Goal: Task Accomplishment & Management: Use online tool/utility

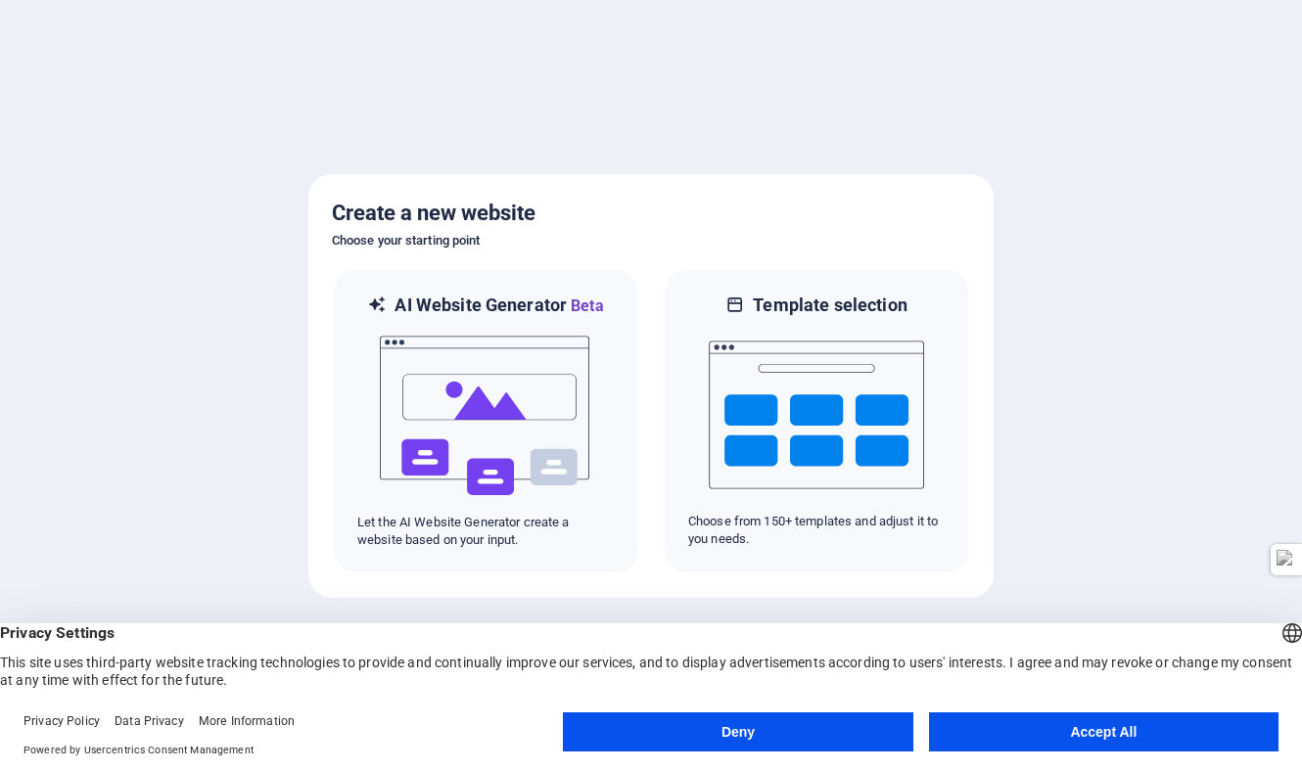
click at [1147, 736] on button "Accept All" at bounding box center [1103, 731] width 349 height 39
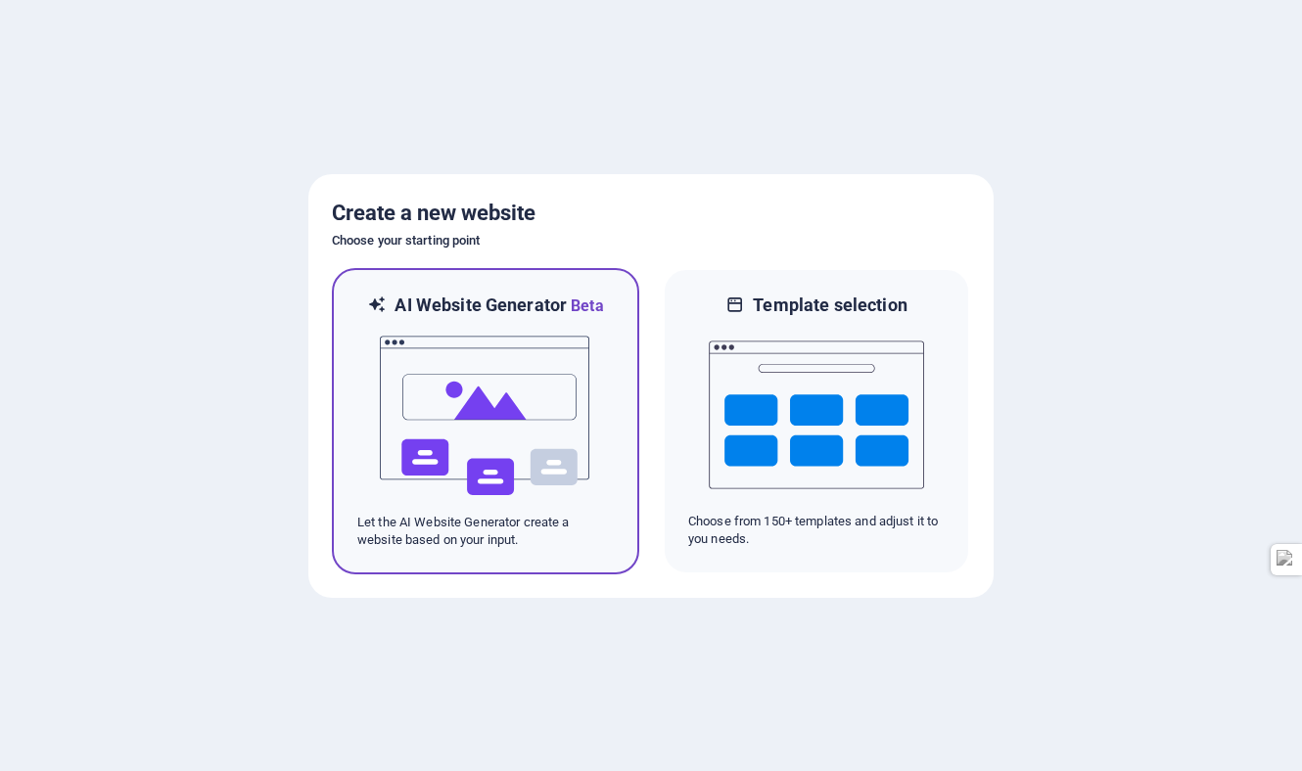
click at [495, 510] on img at bounding box center [485, 416] width 215 height 196
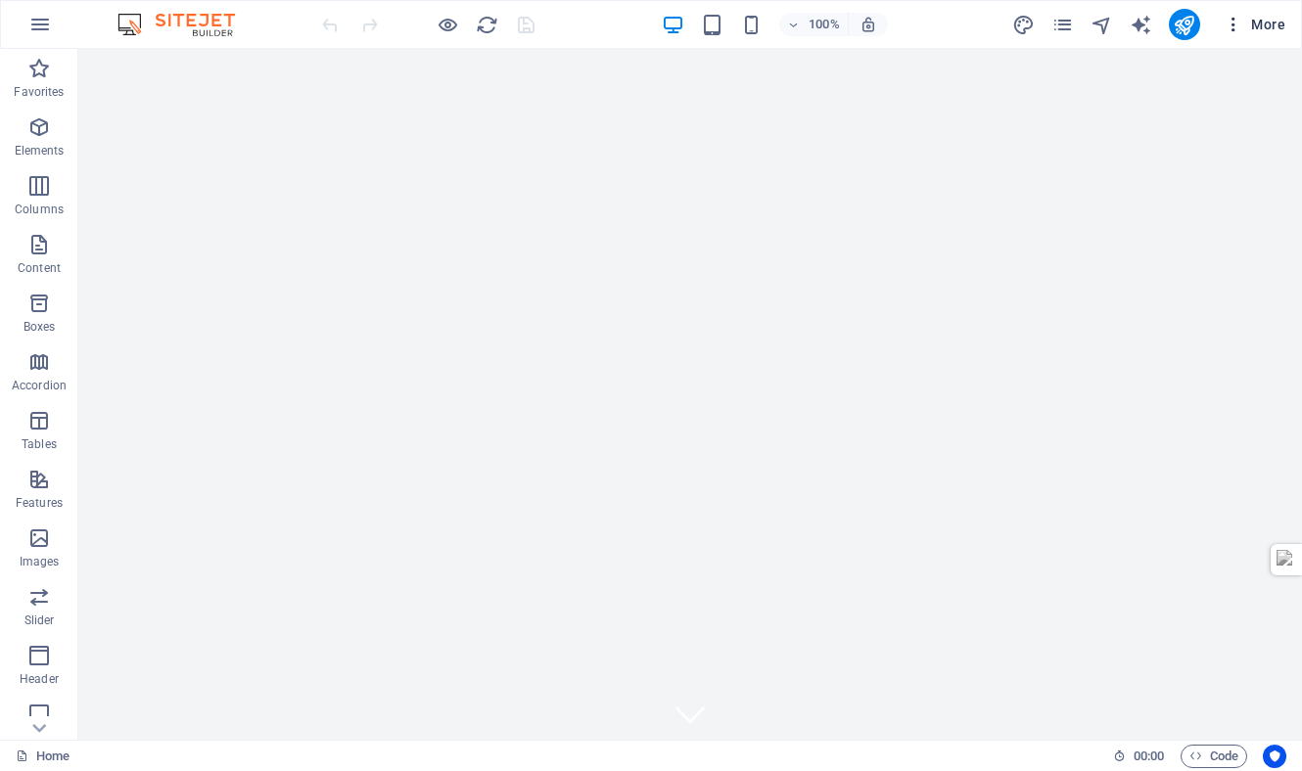
click at [1268, 18] on span "More" at bounding box center [1254, 25] width 62 height 20
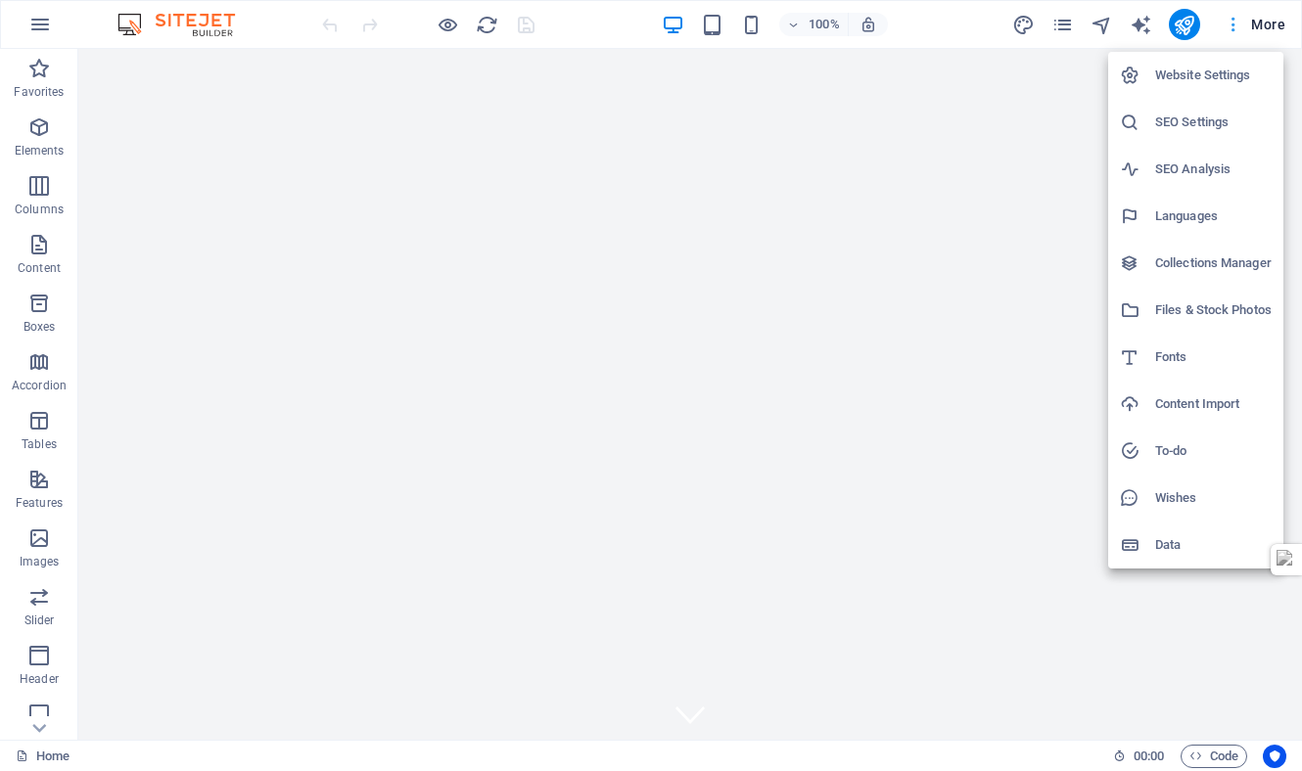
click at [1268, 18] on div at bounding box center [651, 385] width 1302 height 771
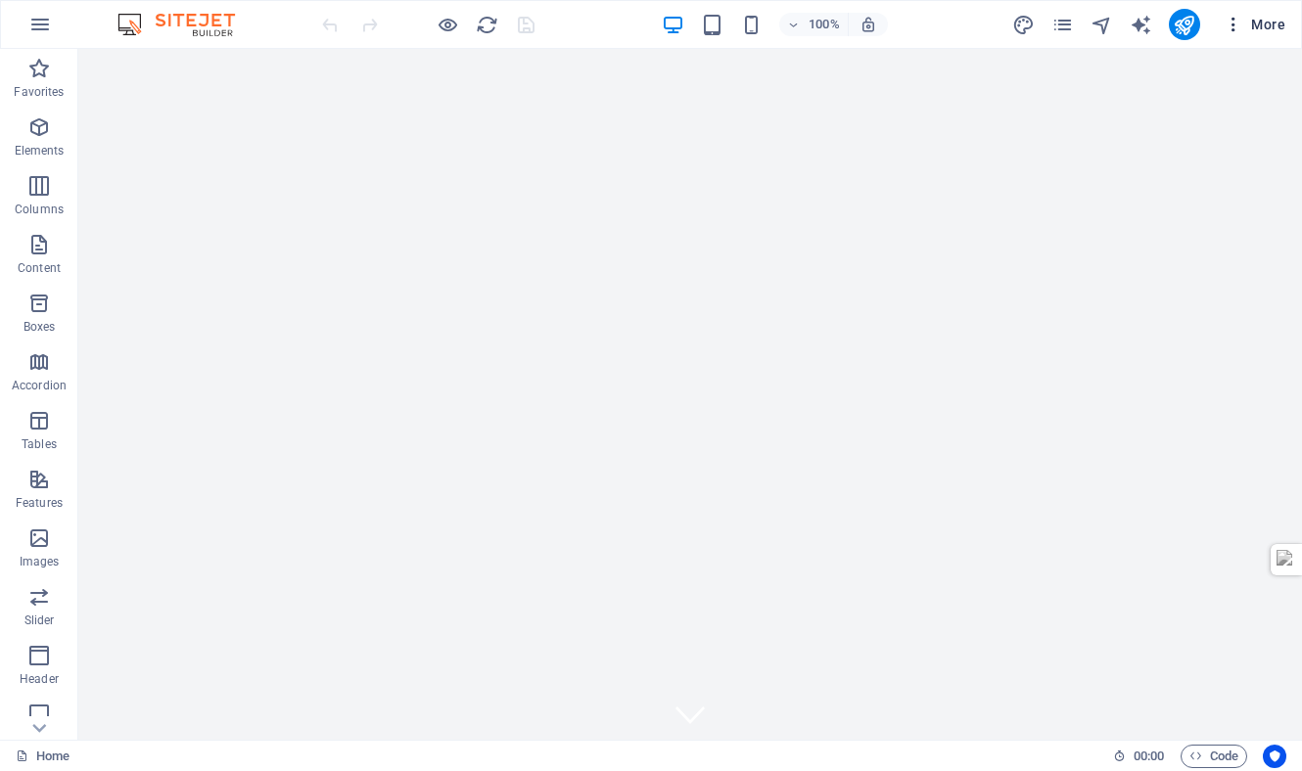
click at [1231, 18] on icon "button" at bounding box center [1233, 25] width 20 height 20
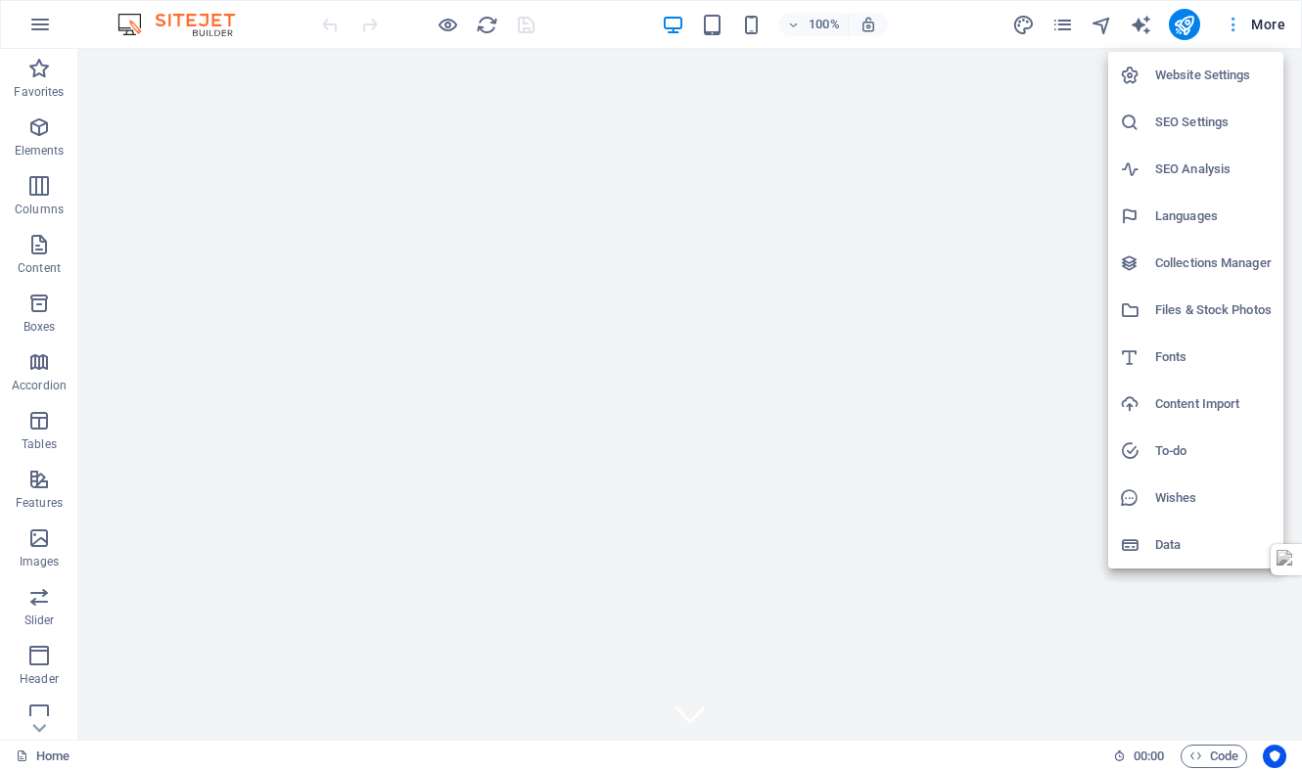
click at [1231, 18] on div at bounding box center [651, 385] width 1302 height 771
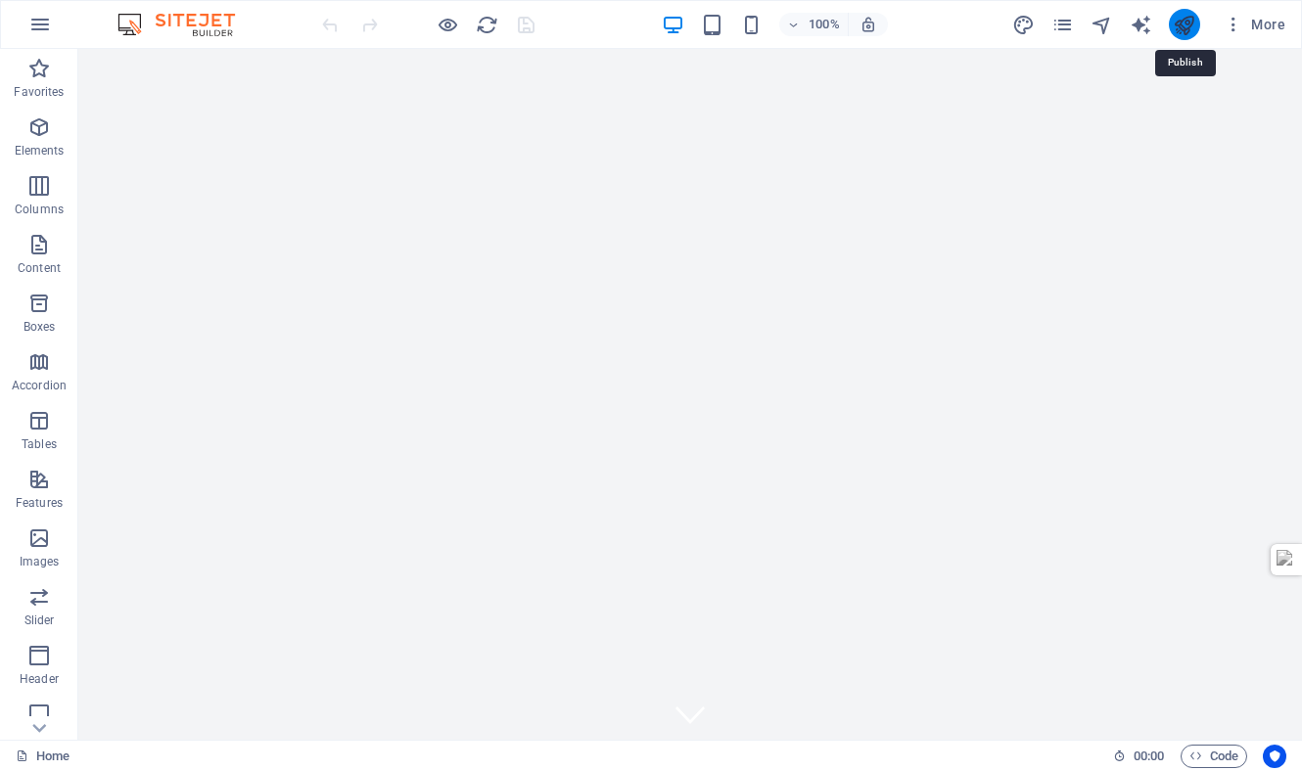
click at [1185, 14] on icon "publish" at bounding box center [1183, 25] width 23 height 23
